Goal: Task Accomplishment & Management: Complete application form

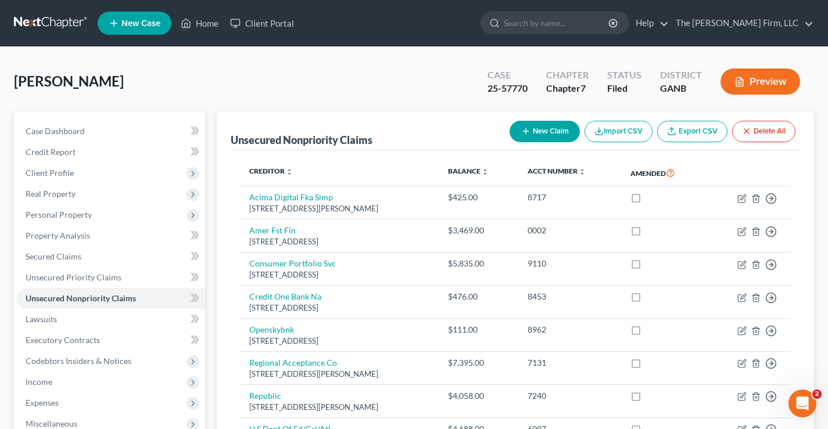
click at [48, 27] on link at bounding box center [51, 23] width 74 height 21
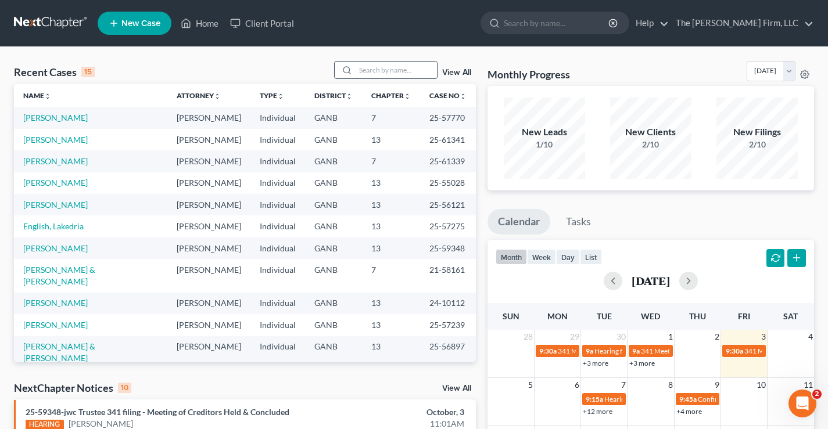
click at [390, 70] on input "search" at bounding box center [396, 70] width 81 height 17
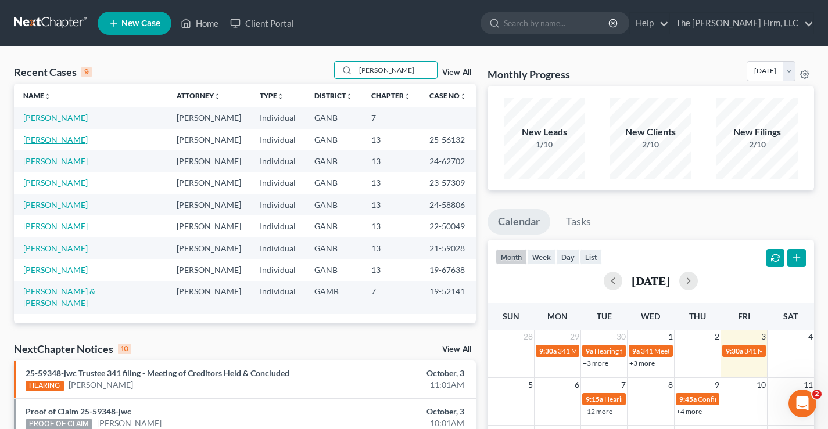
type input "freeman"
click at [63, 139] on link "Freeman, Abby" at bounding box center [55, 140] width 65 height 10
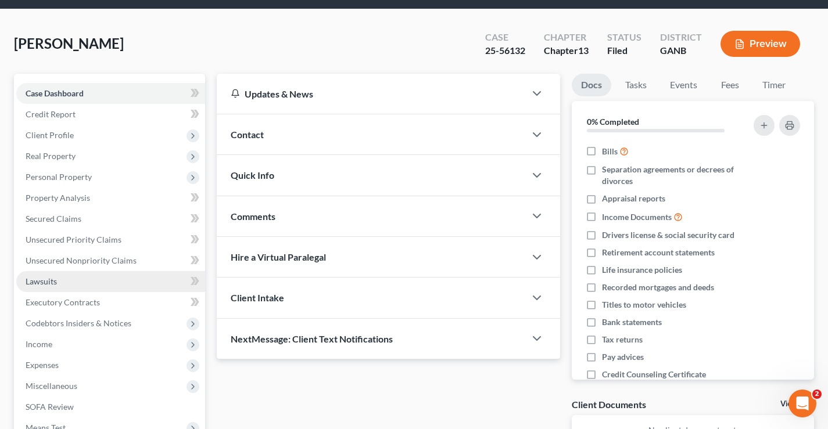
scroll to position [58, 0]
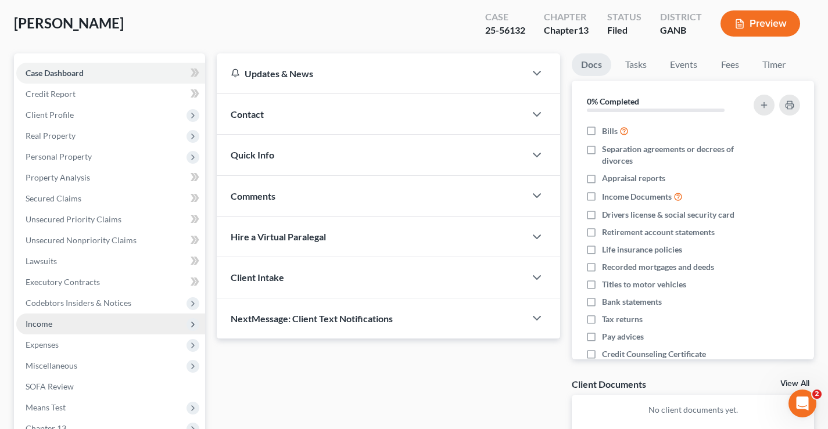
click at [46, 326] on span "Income" at bounding box center [39, 324] width 27 height 10
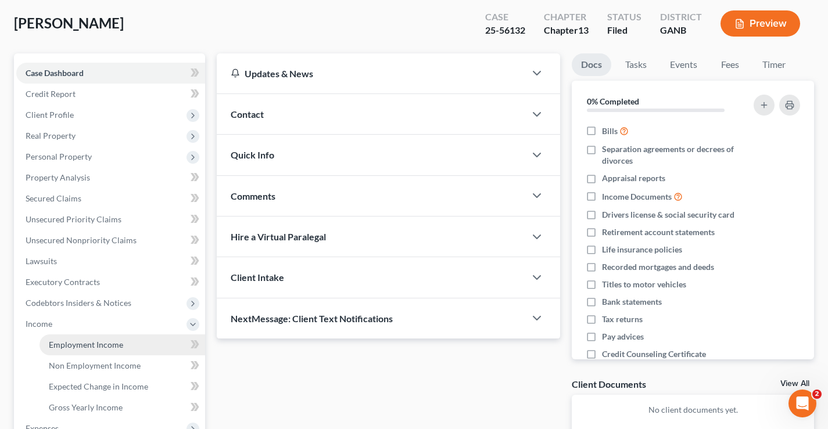
click at [85, 346] on span "Employment Income" at bounding box center [86, 345] width 74 height 10
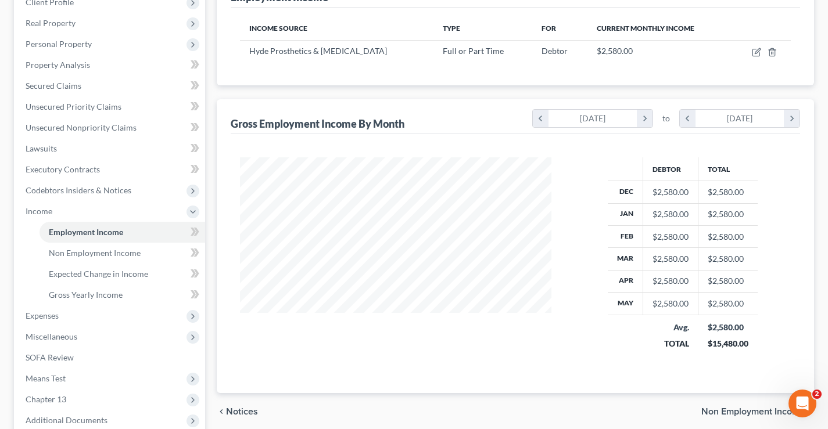
scroll to position [291, 0]
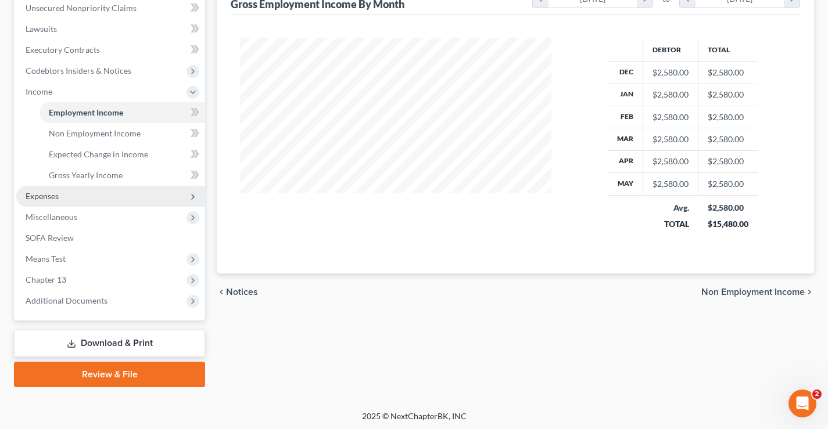
click at [32, 199] on span "Expenses" at bounding box center [42, 196] width 33 height 10
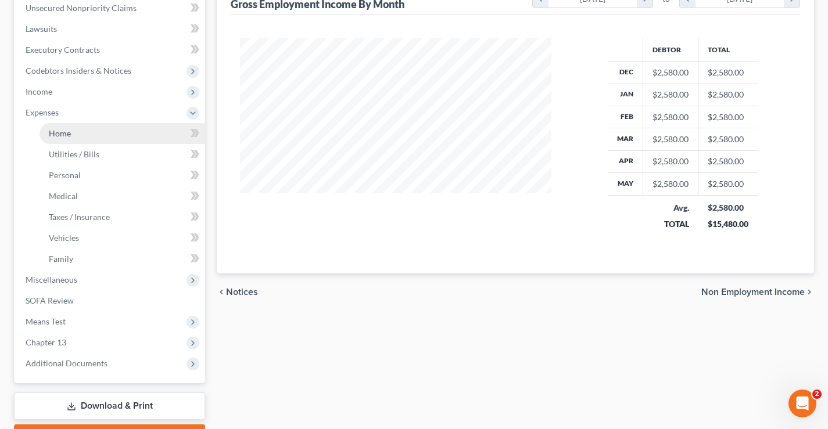
click at [69, 137] on span "Home" at bounding box center [60, 133] width 22 height 10
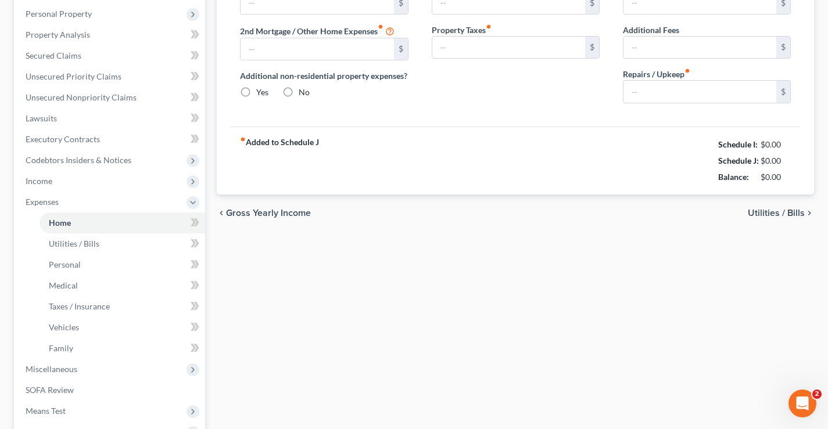
type input "1,550.00"
type input "0.00"
radio input "true"
type input "0.00"
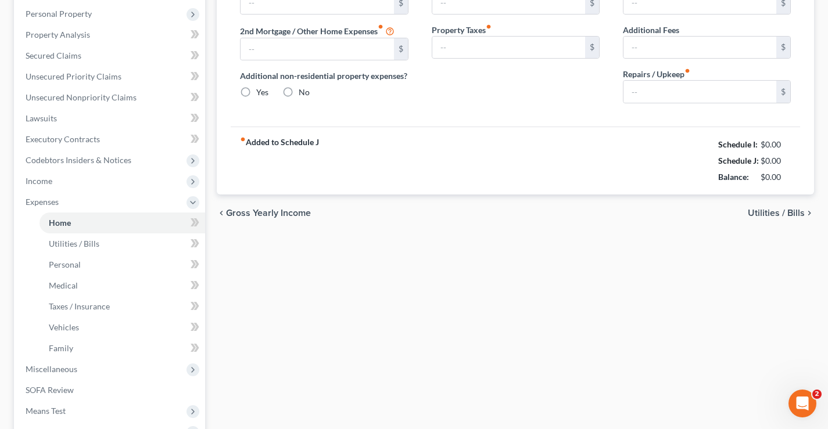
type input "0.00"
type input "100.00"
